Goal: Task Accomplishment & Management: Manage account settings

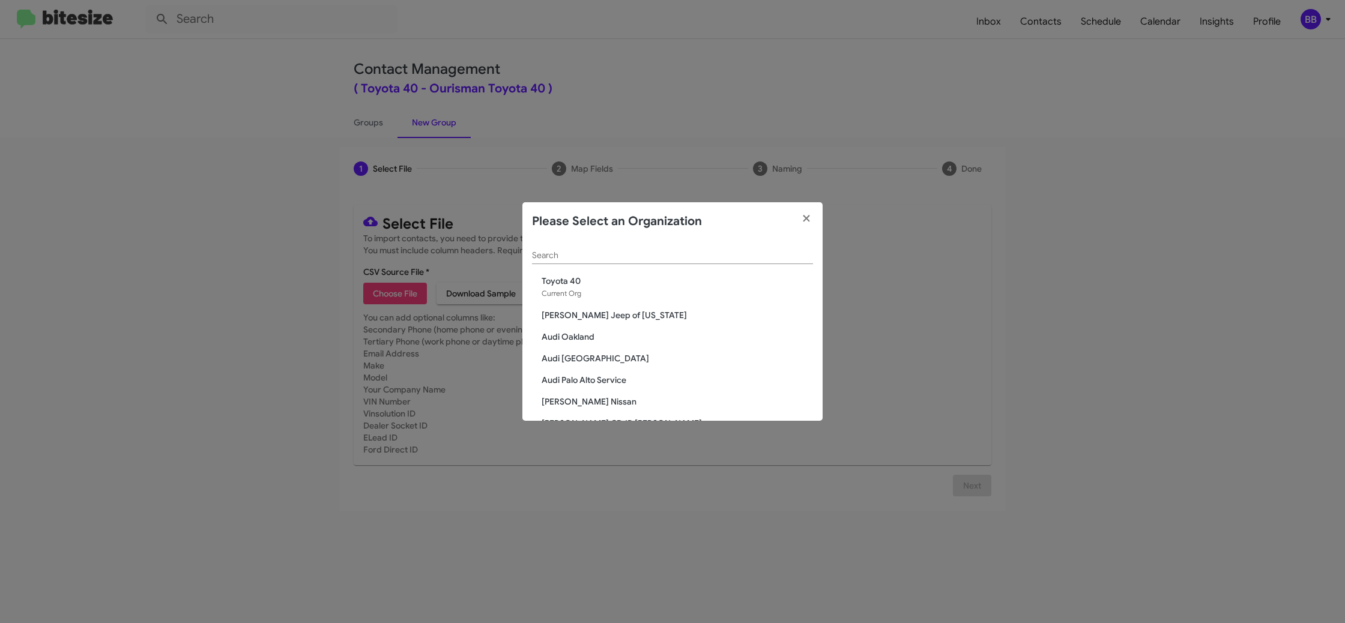
click at [544, 252] on input "Search" at bounding box center [672, 256] width 281 height 10
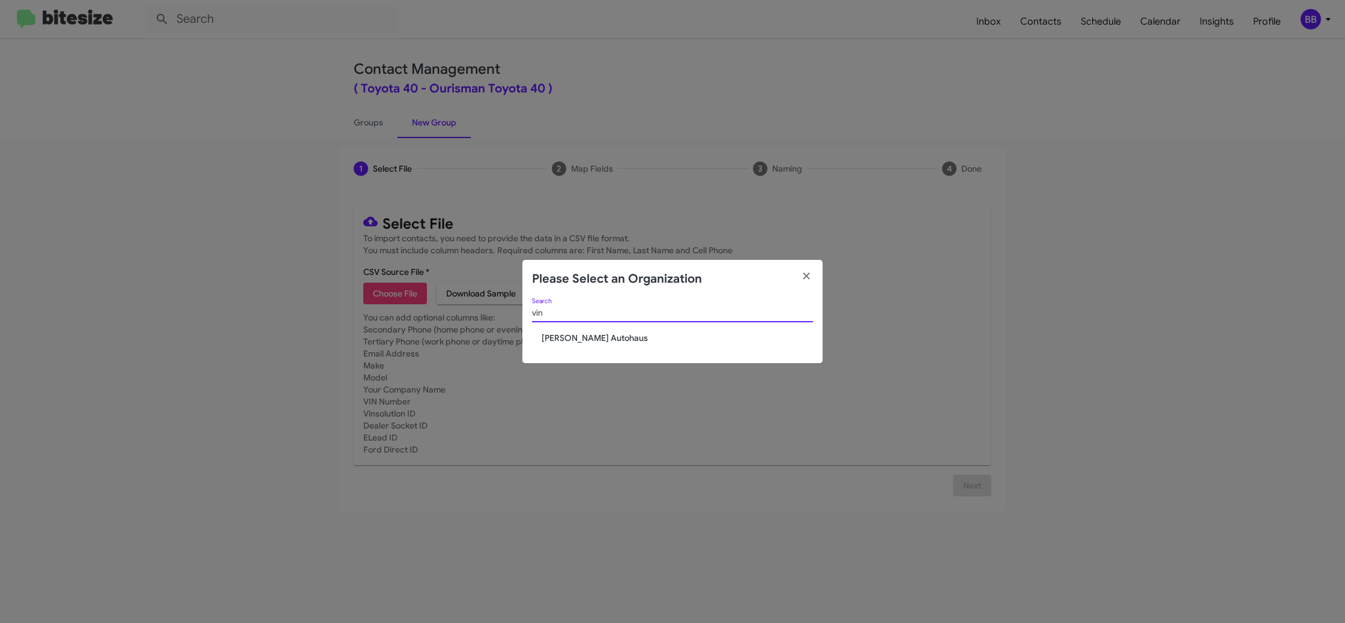
type input "vin"
click at [572, 332] on div "vin Search Vin Devers Autohaus" at bounding box center [673, 331] width 300 height 65
click at [572, 332] on span "[PERSON_NAME] Autohaus" at bounding box center [677, 338] width 271 height 12
click at [566, 338] on span "[PERSON_NAME] Autohaus" at bounding box center [677, 338] width 271 height 12
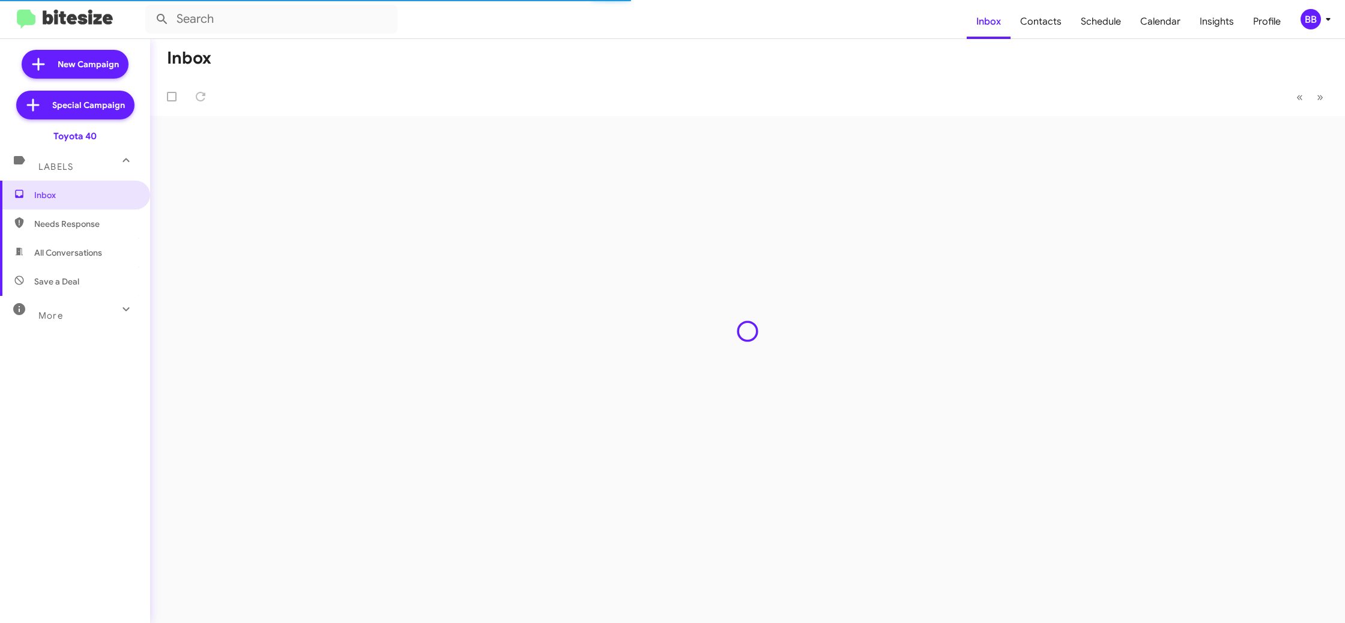
click at [1312, 17] on div "BB" at bounding box center [1311, 19] width 20 height 20
click at [1308, 8] on mat-toolbar "Inbox Contacts Schedule Calendar Insights Profile BB" at bounding box center [672, 19] width 1345 height 38
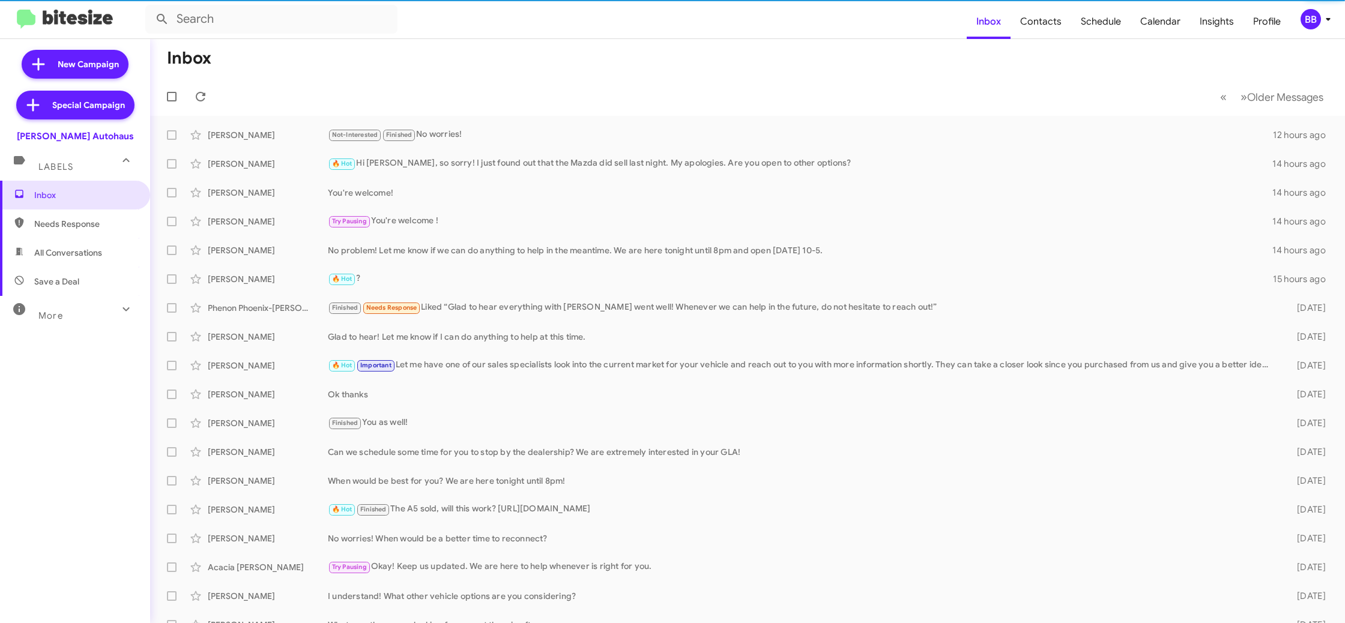
click at [1306, 13] on div "BB" at bounding box center [1311, 19] width 20 height 20
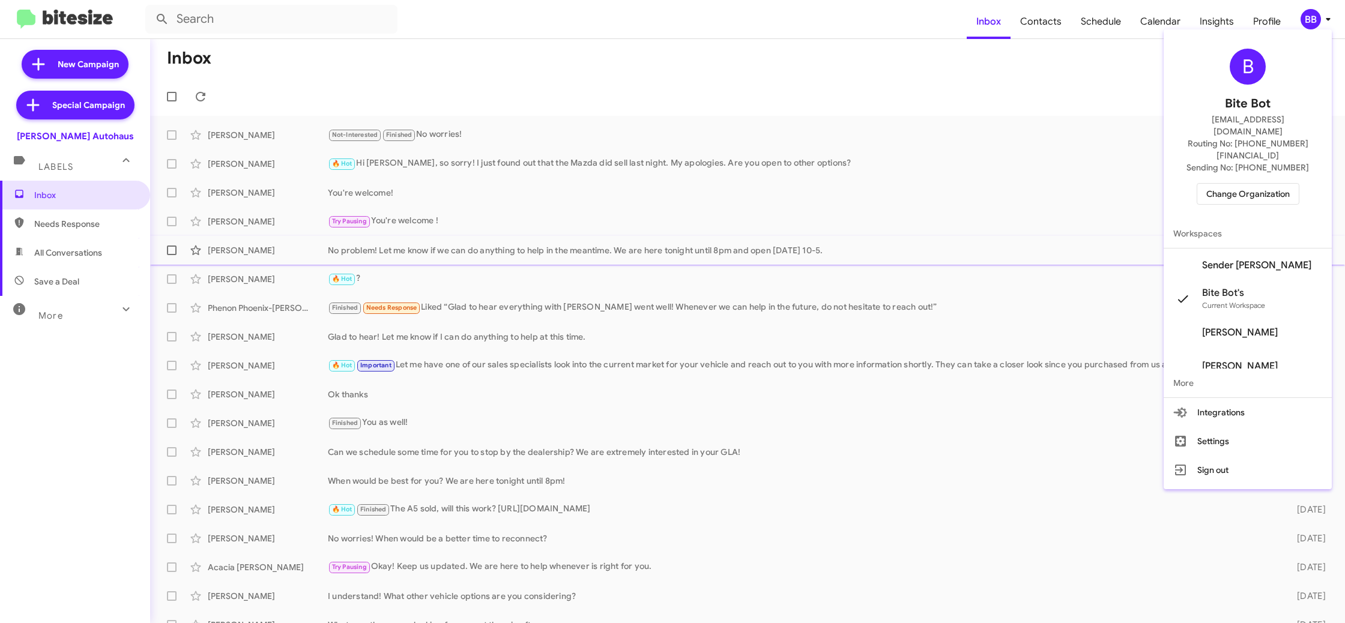
click at [1249, 259] on span "Sender [PERSON_NAME]" at bounding box center [1256, 265] width 109 height 12
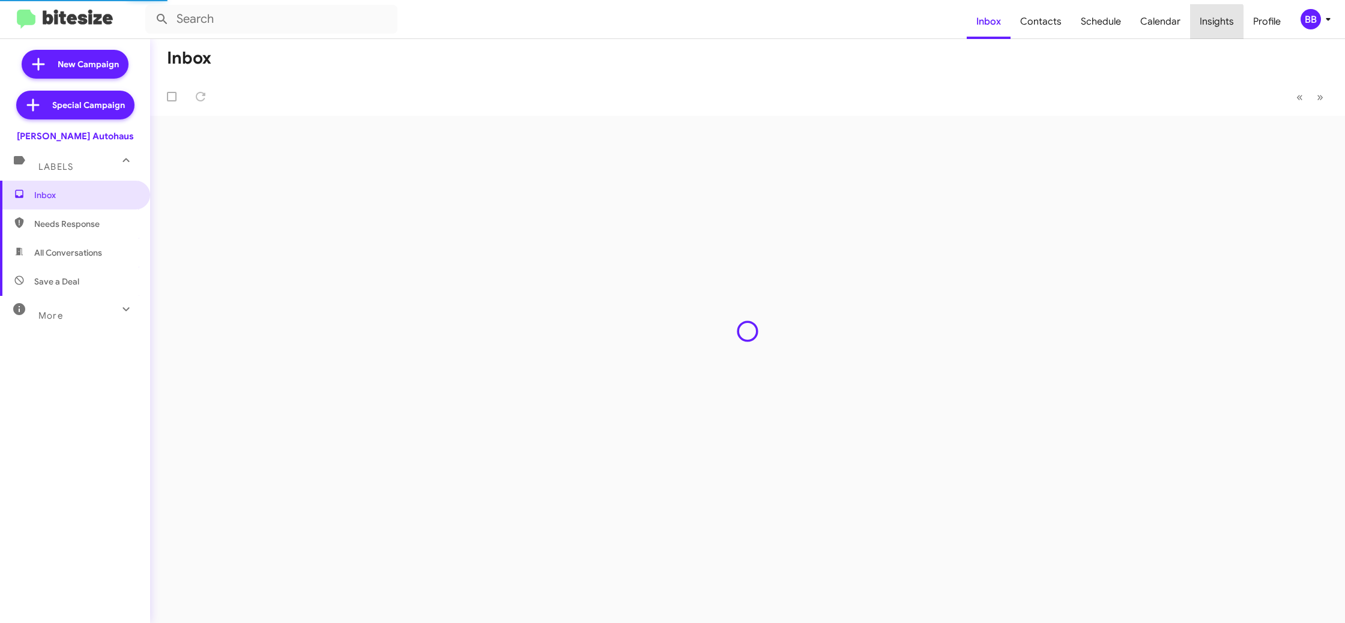
click at [1217, 23] on span "Insights" at bounding box center [1216, 21] width 53 height 35
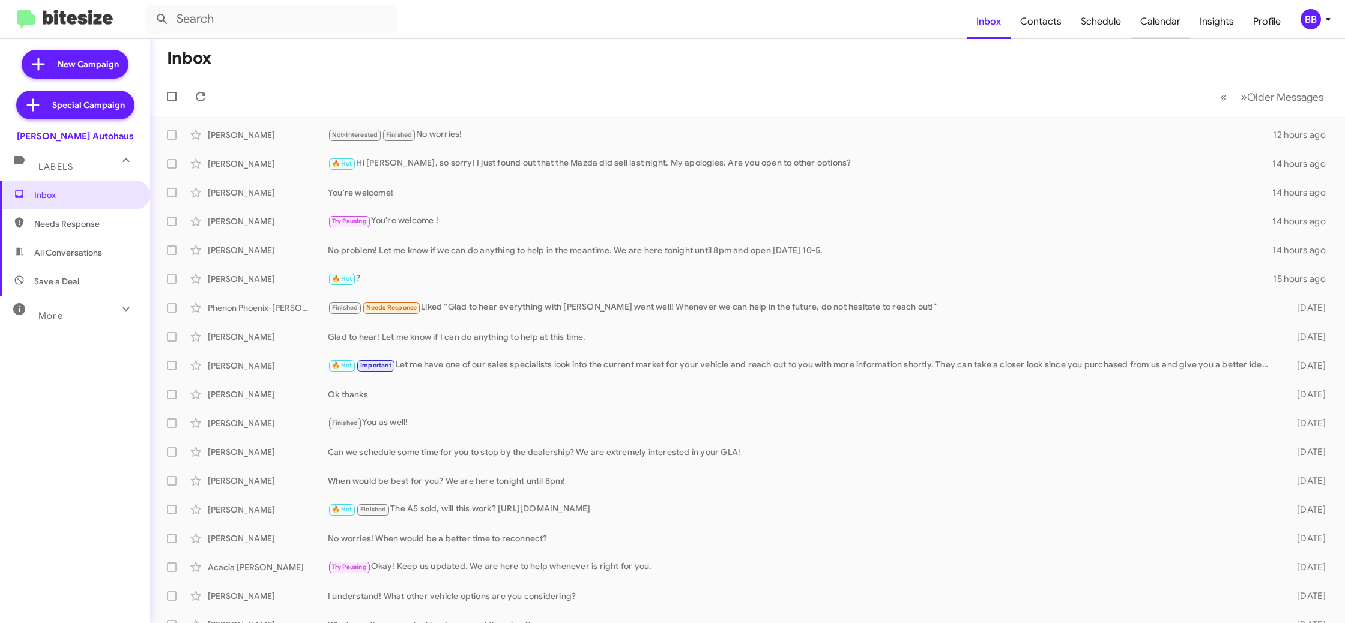
click at [1186, 29] on span "Calendar" at bounding box center [1160, 21] width 59 height 35
click at [1081, 31] on span "Schedule" at bounding box center [1100, 21] width 59 height 35
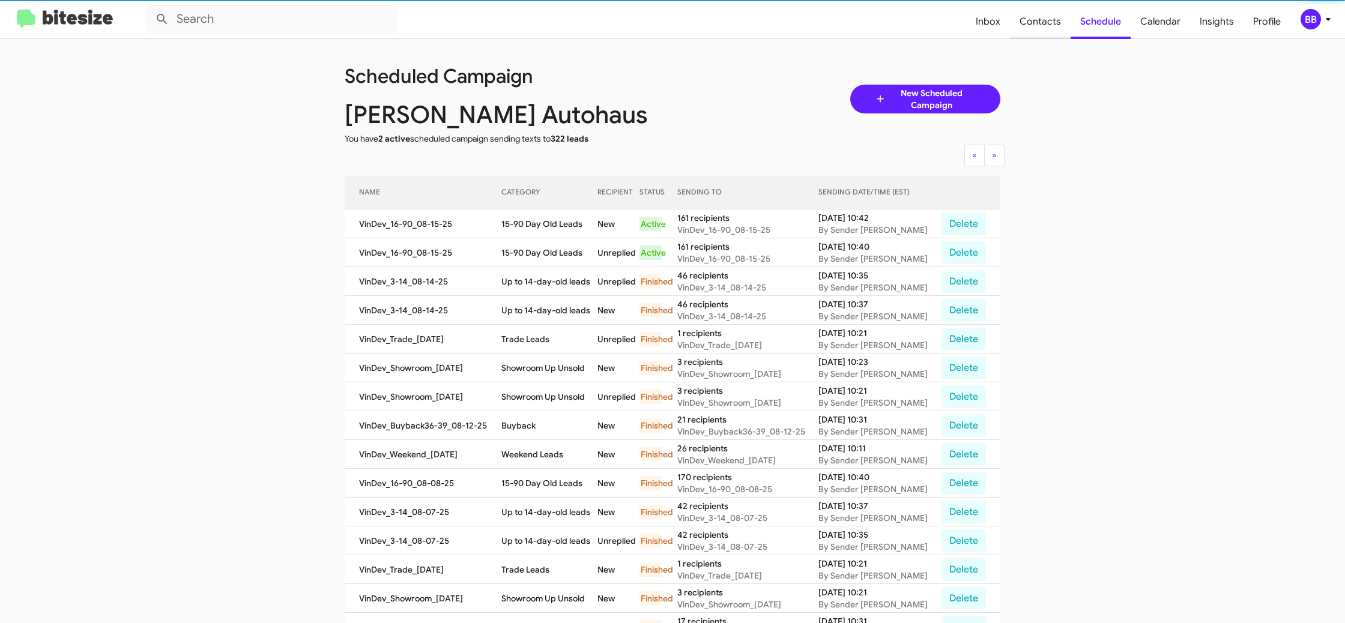
click at [1062, 28] on span "Contacts" at bounding box center [1040, 21] width 61 height 35
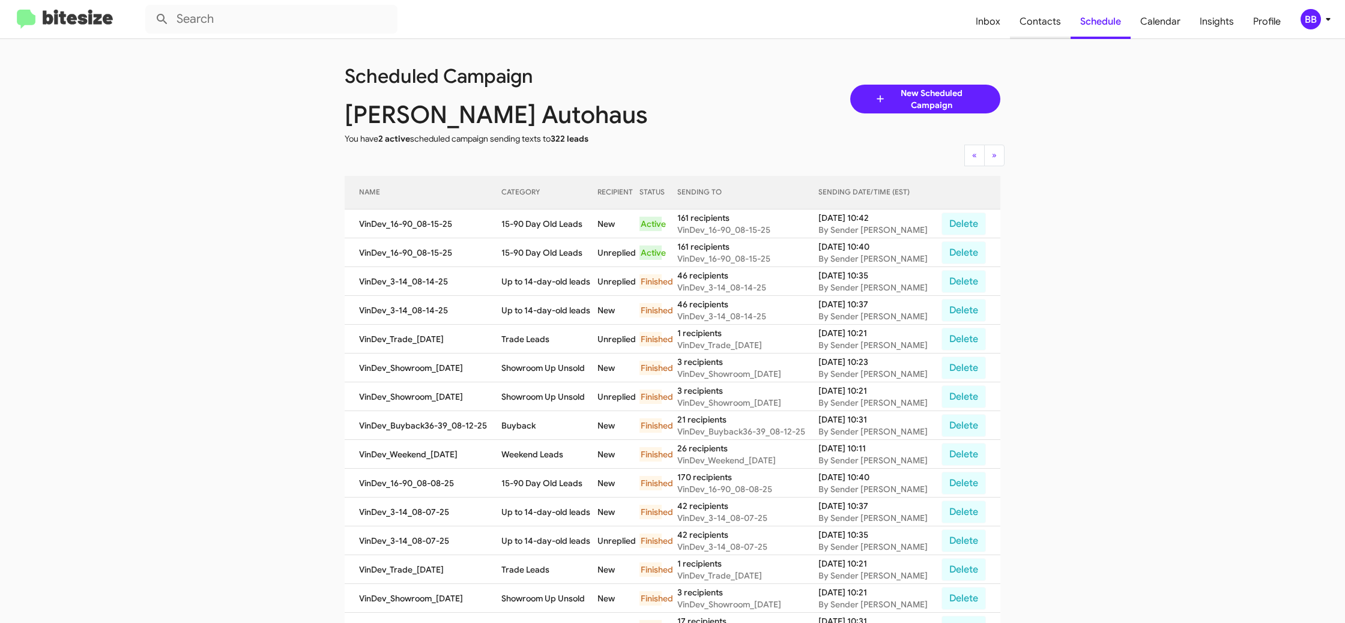
click at [1022, 30] on span "Contacts" at bounding box center [1040, 21] width 61 height 35
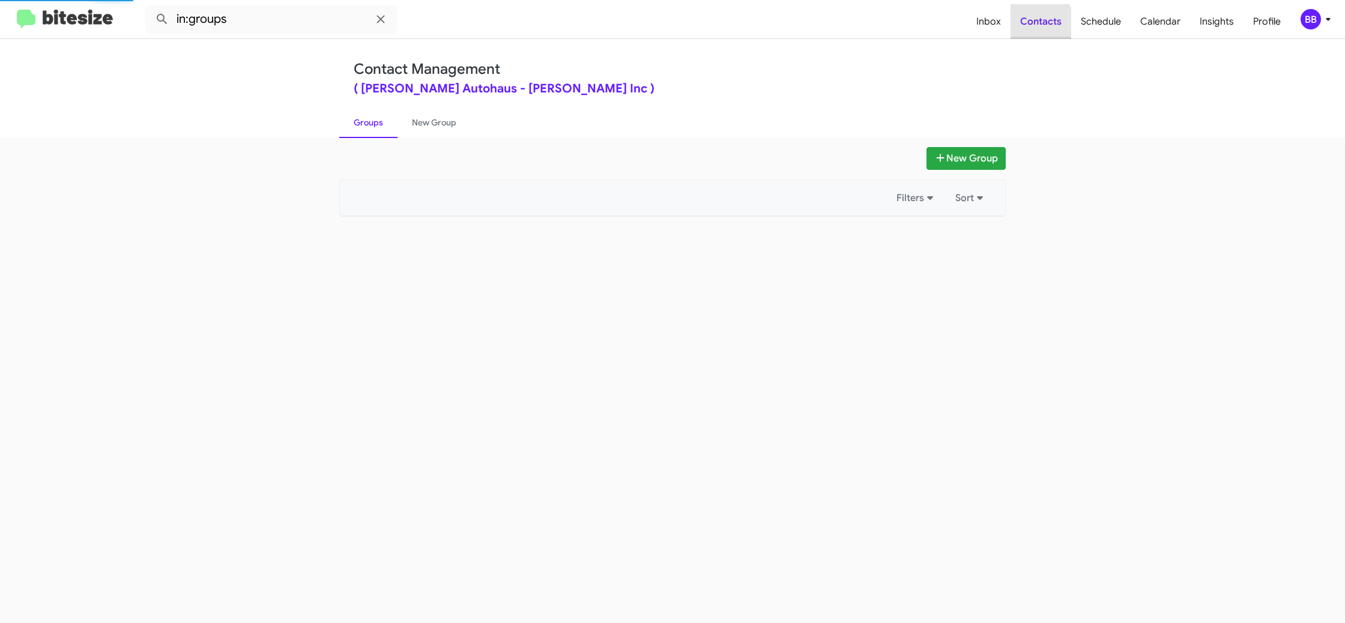
click at [1022, 30] on span "Contacts" at bounding box center [1041, 21] width 61 height 35
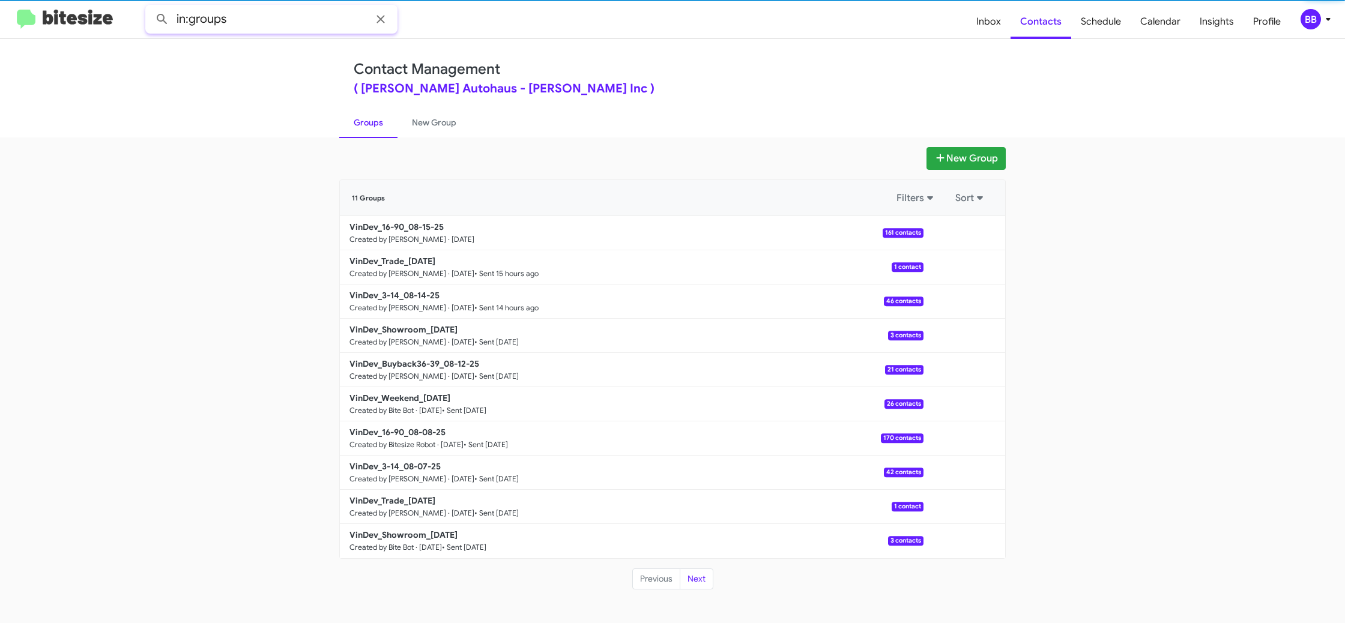
click at [255, 22] on input "in:groups" at bounding box center [271, 19] width 252 height 29
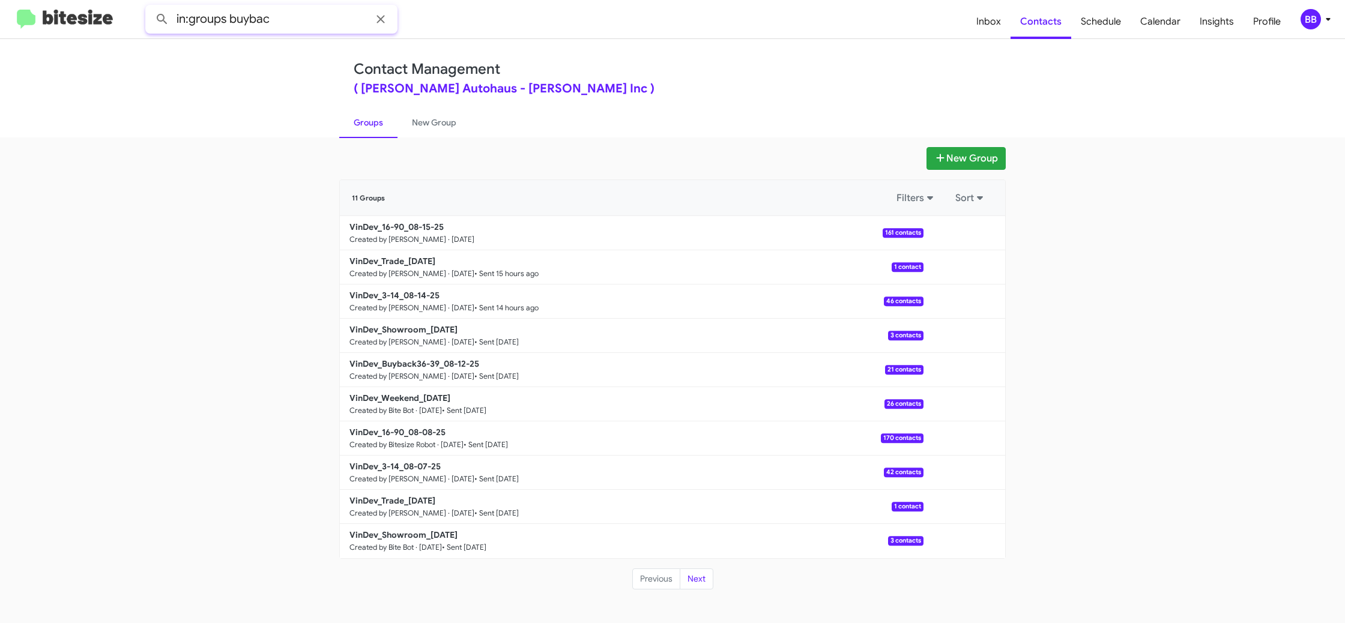
type input "in:groups buybac"
click at [150, 7] on button at bounding box center [162, 19] width 24 height 24
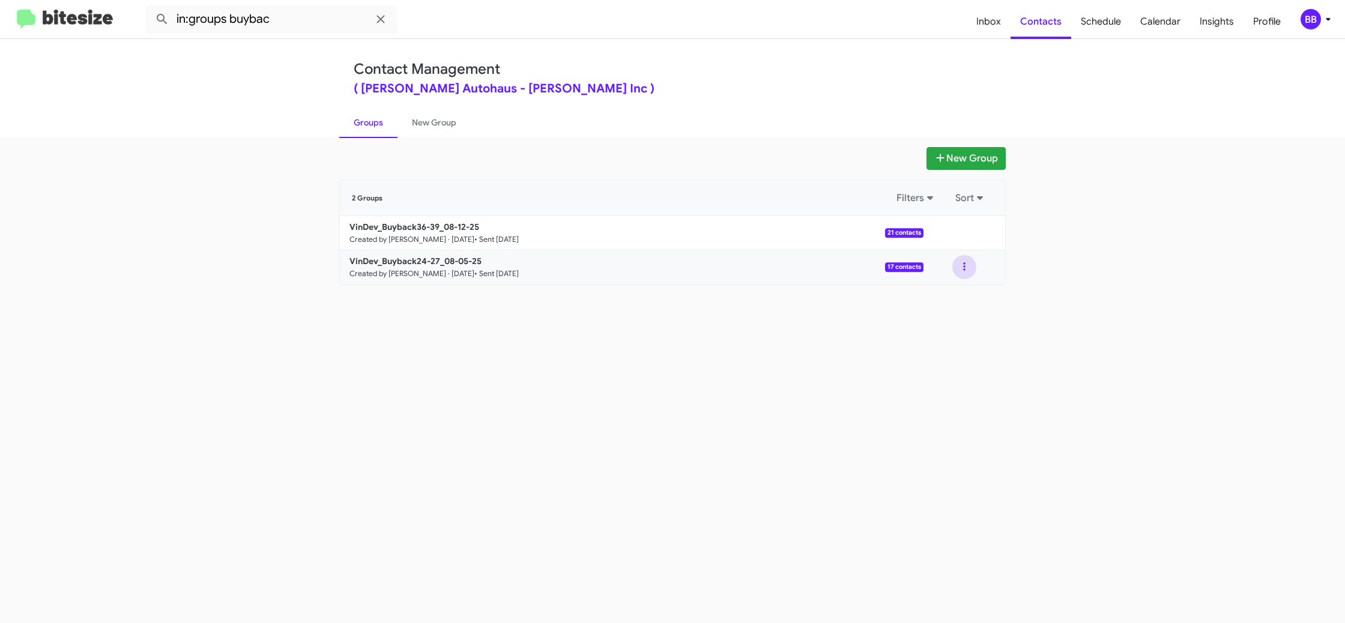
click at [963, 272] on button at bounding box center [965, 267] width 24 height 24
click at [956, 309] on button "View contacts" at bounding box center [929, 299] width 96 height 29
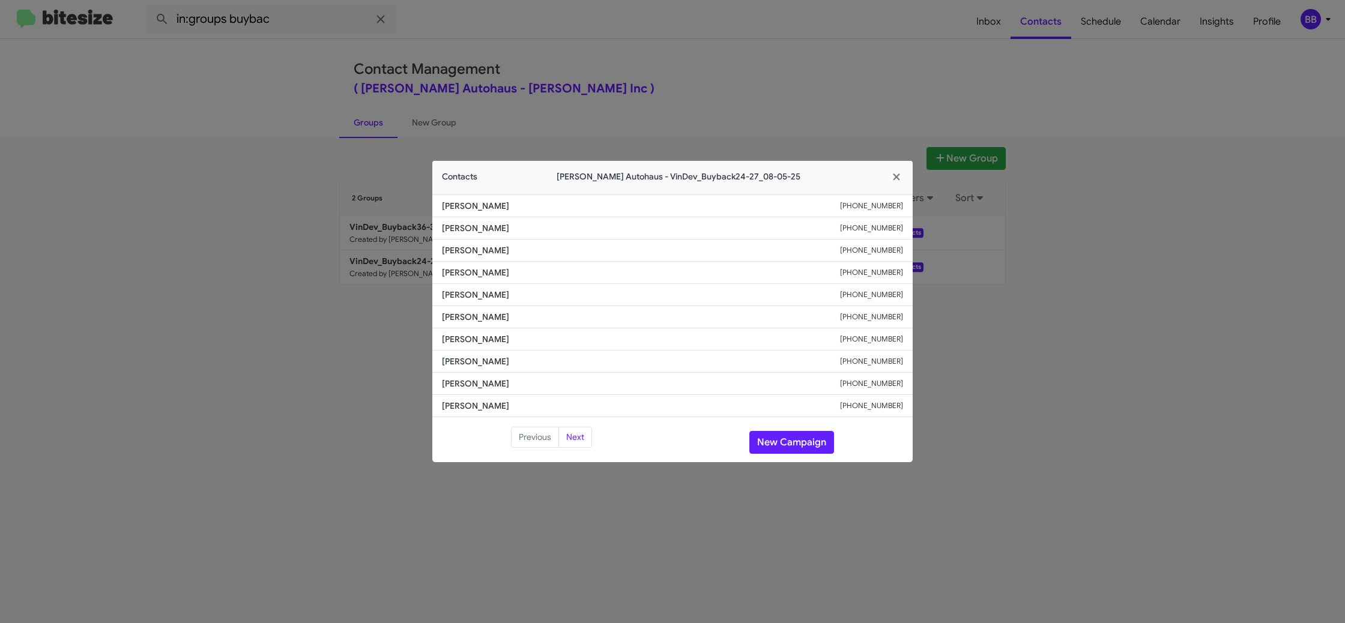
click at [1014, 314] on modal-container "Contacts [PERSON_NAME] Autohaus - VinDev_Buyback24-27_08-05-25 [PERSON_NAME] [P…" at bounding box center [672, 311] width 1345 height 623
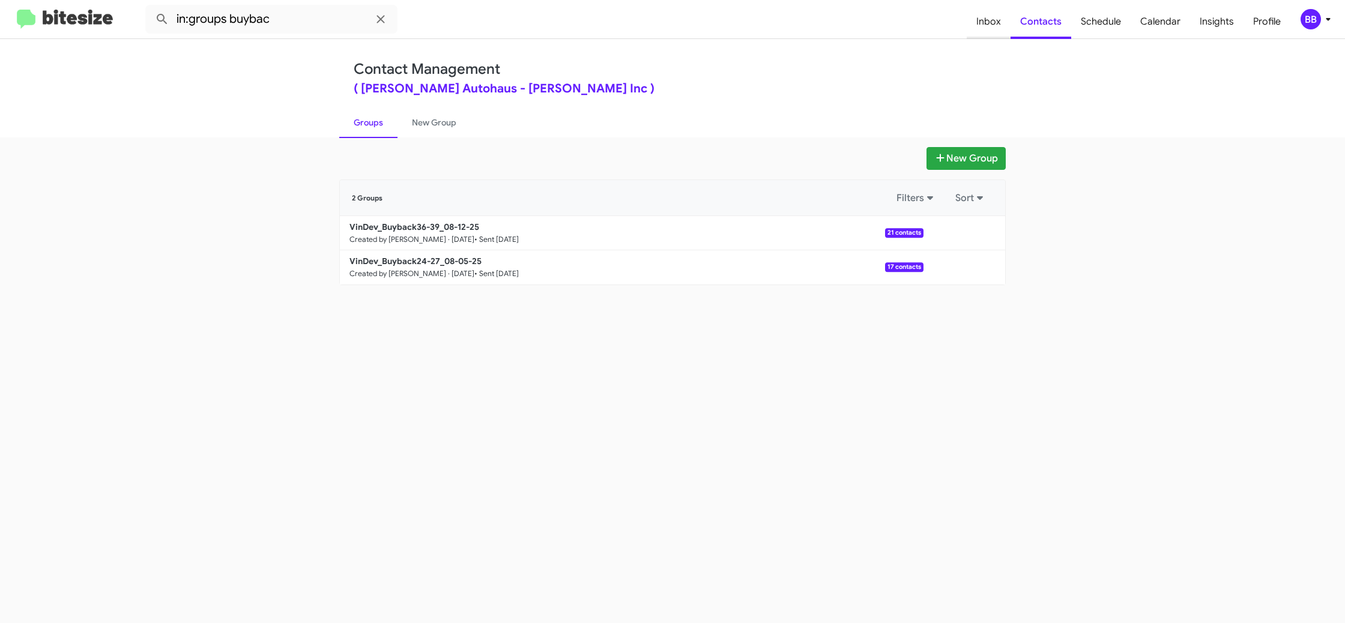
click at [990, 29] on span "Inbox" at bounding box center [989, 21] width 44 height 35
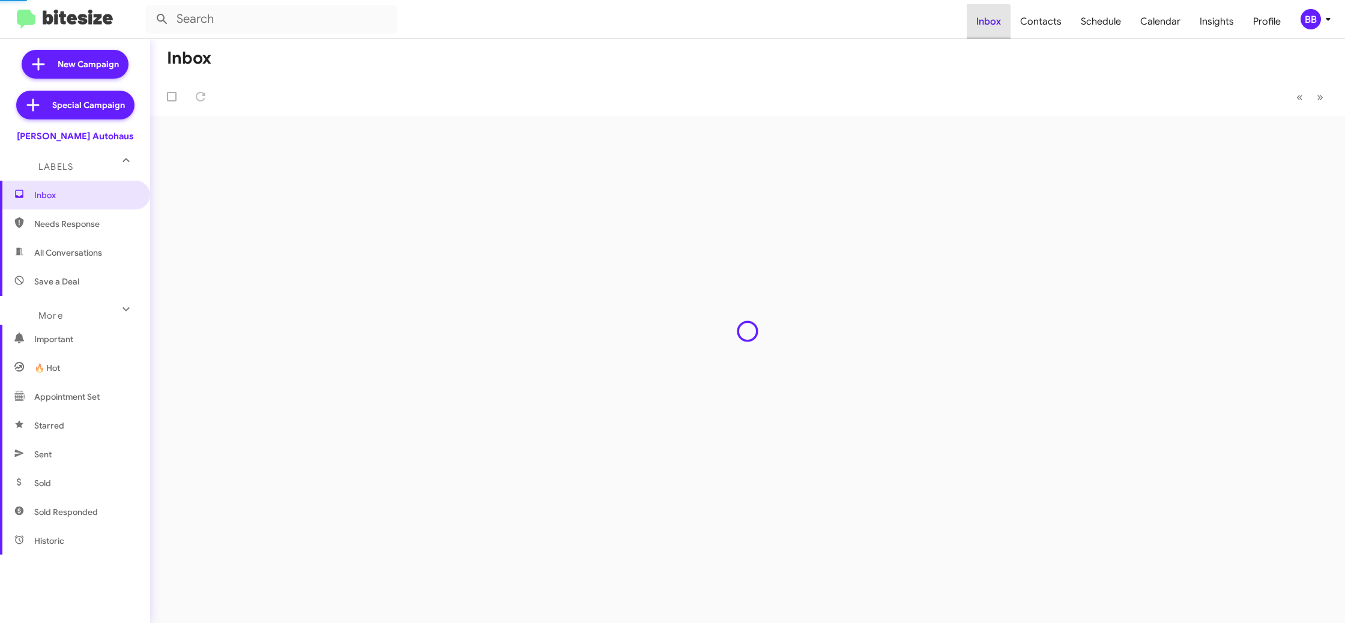
click at [990, 29] on span "Inbox" at bounding box center [989, 21] width 44 height 35
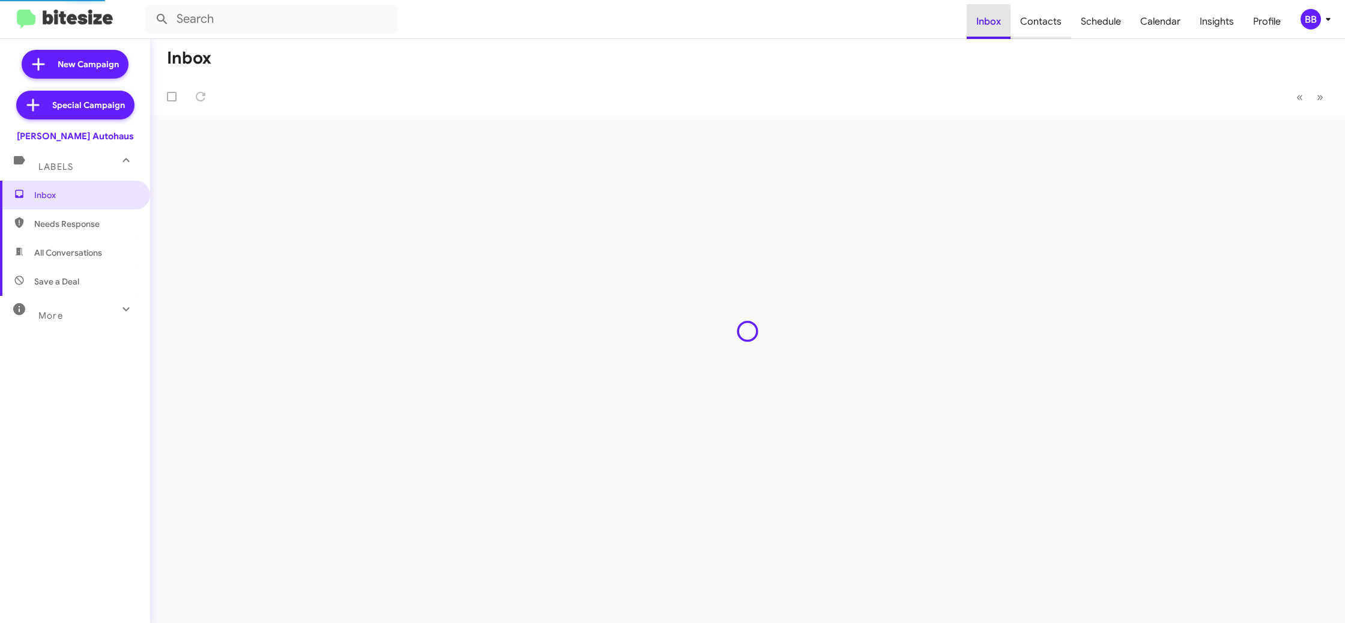
drag, startPoint x: 1066, startPoint y: 26, endPoint x: 1053, endPoint y: 28, distance: 13.3
click at [1066, 26] on span "Contacts" at bounding box center [1041, 21] width 61 height 35
type input "in:groups"
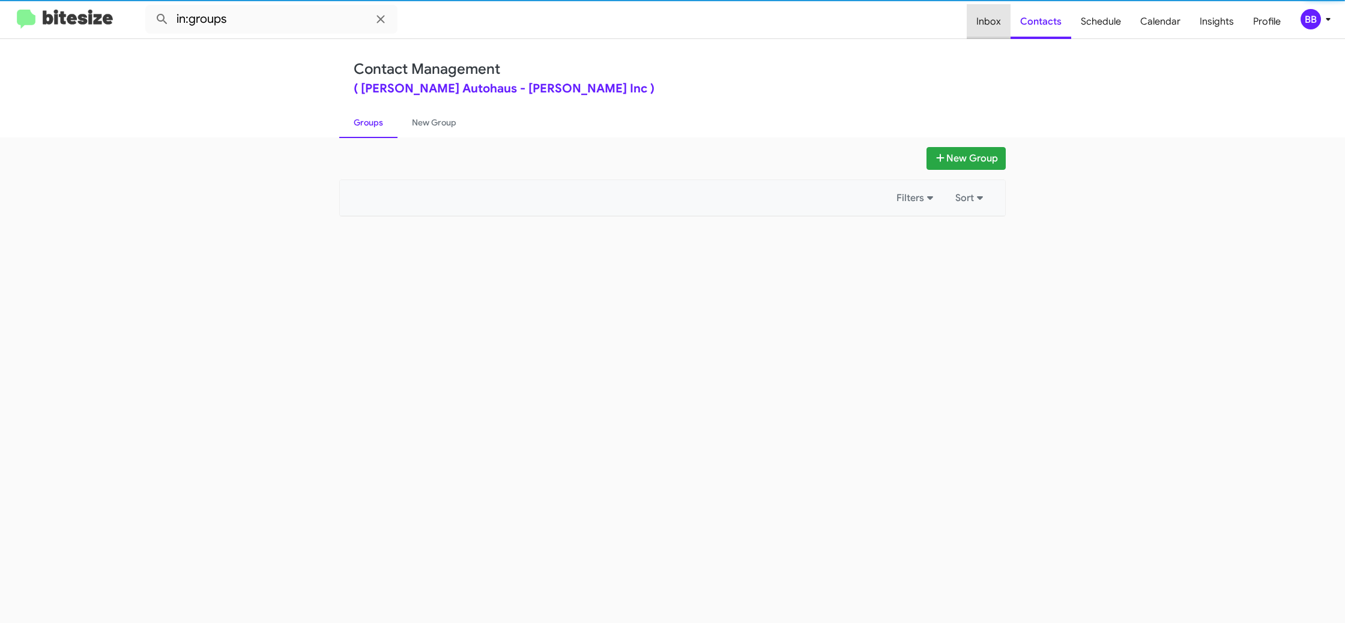
click at [1005, 29] on span "Inbox" at bounding box center [989, 21] width 44 height 35
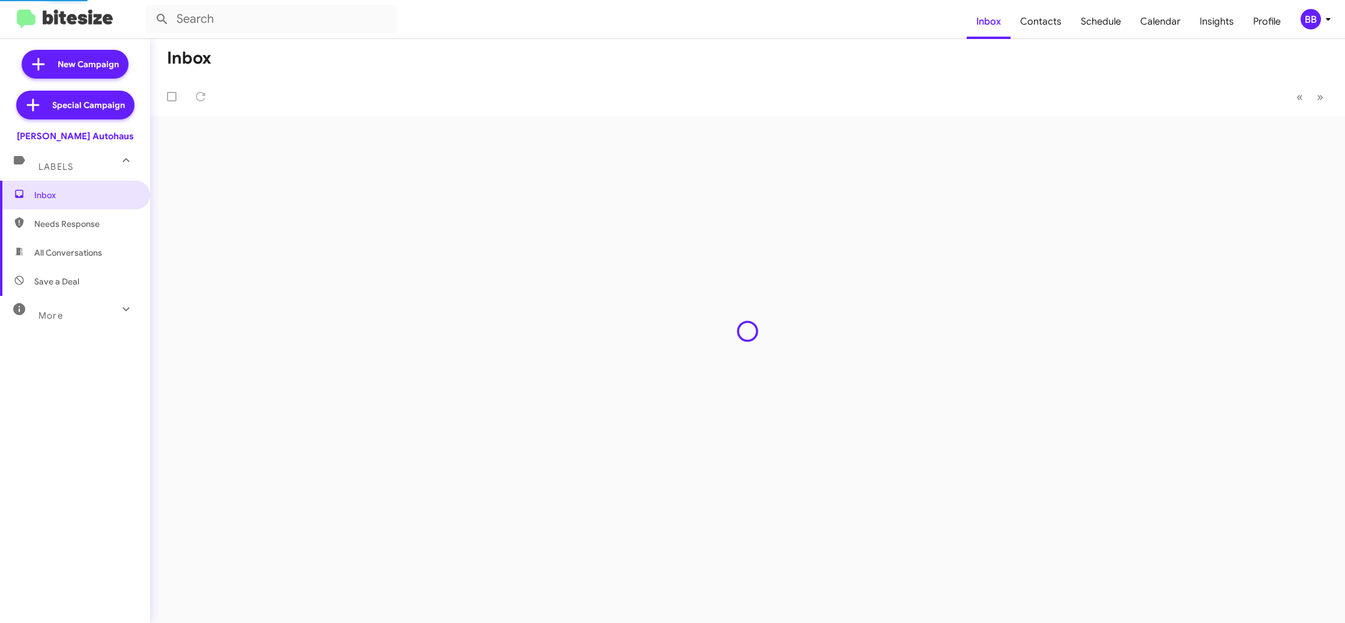
click at [1306, 20] on div "BB" at bounding box center [1311, 19] width 20 height 20
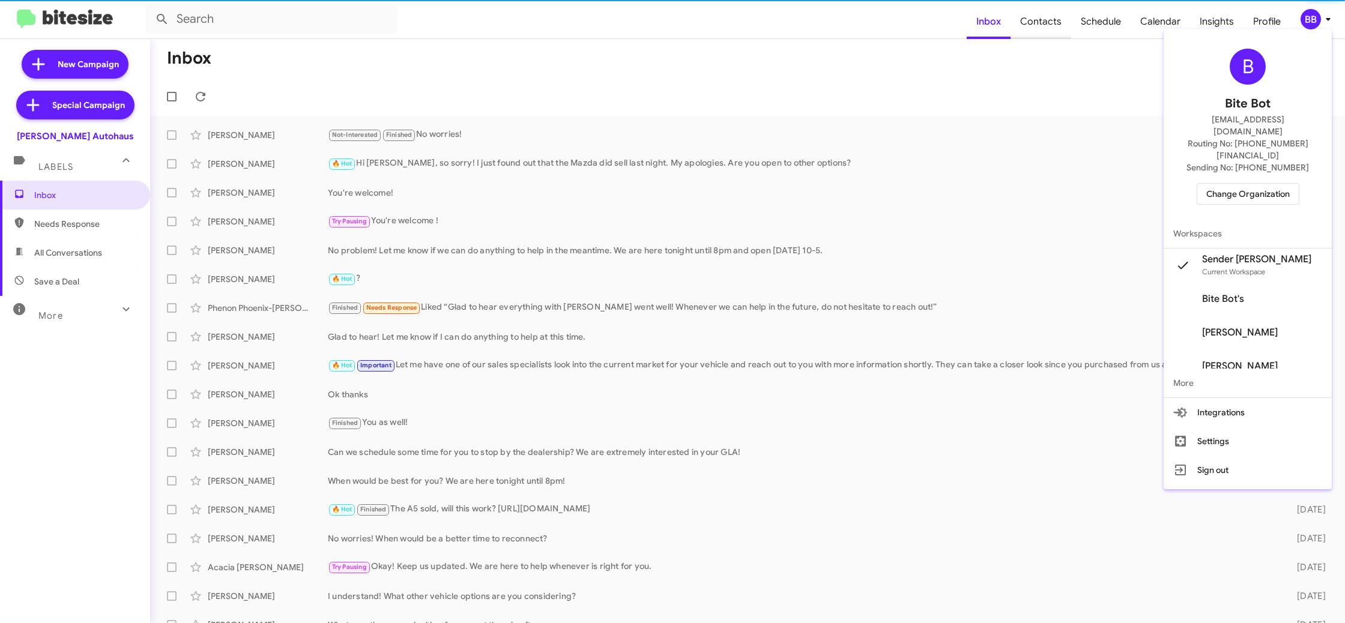
click at [1021, 26] on div at bounding box center [672, 311] width 1345 height 623
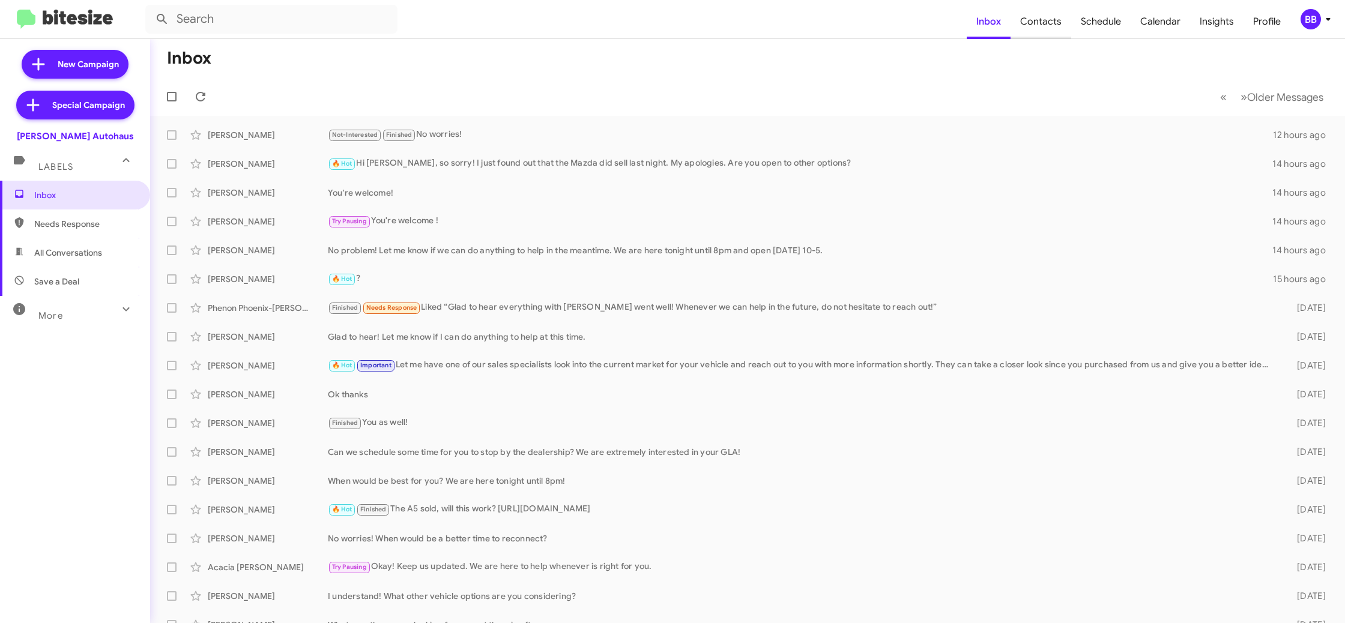
click at [1037, 26] on span "Contacts" at bounding box center [1041, 21] width 61 height 35
type input "in:groups"
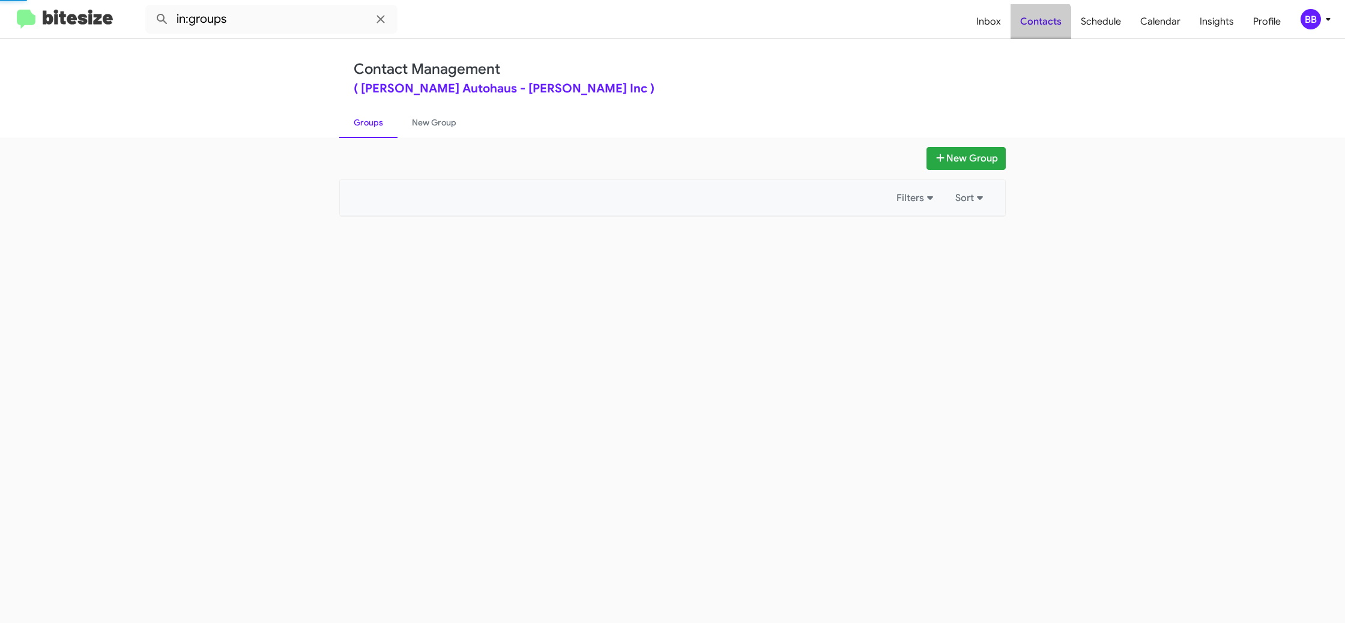
click at [1037, 26] on span "Contacts" at bounding box center [1041, 21] width 61 height 35
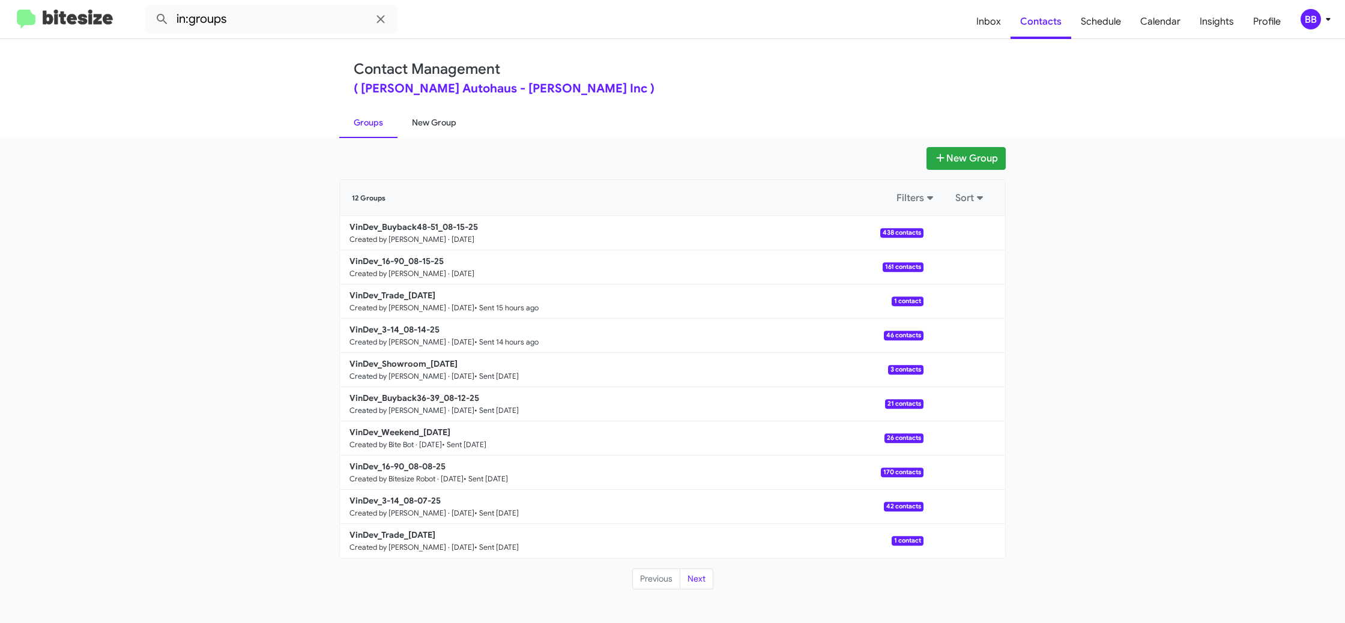
click at [430, 126] on link "New Group" at bounding box center [434, 122] width 73 height 31
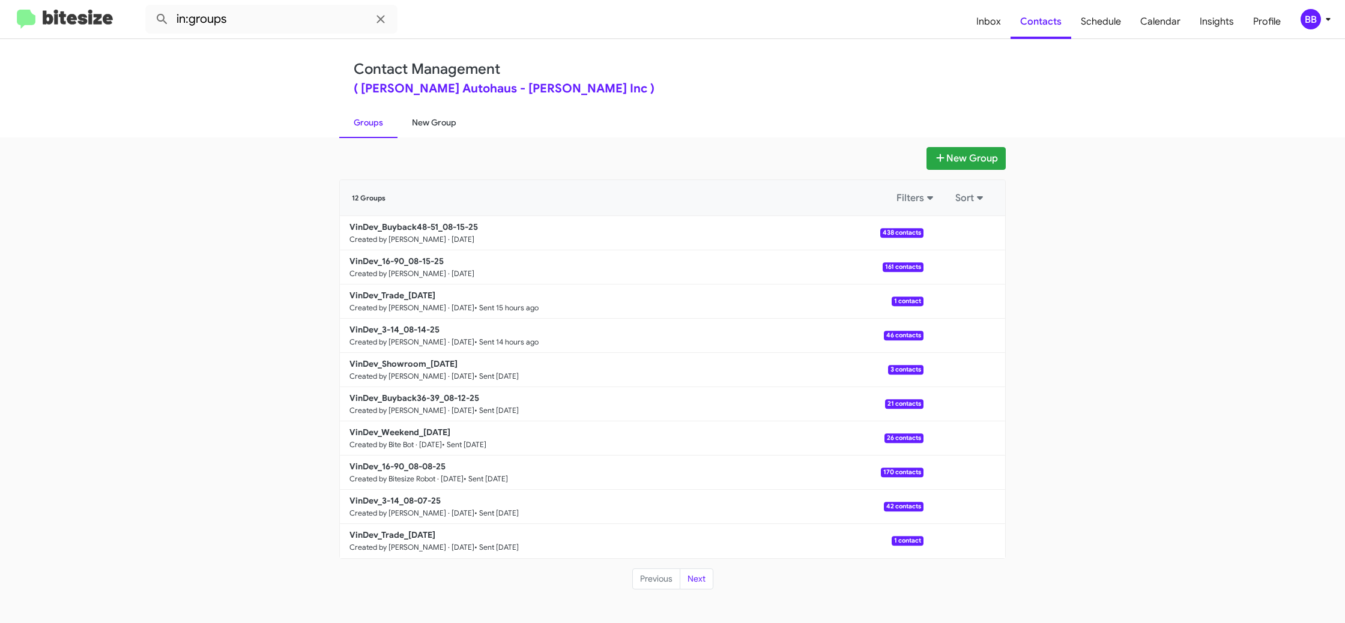
click at [430, 126] on link "New Group" at bounding box center [434, 122] width 73 height 31
